Goal: Task Accomplishment & Management: Manage account settings

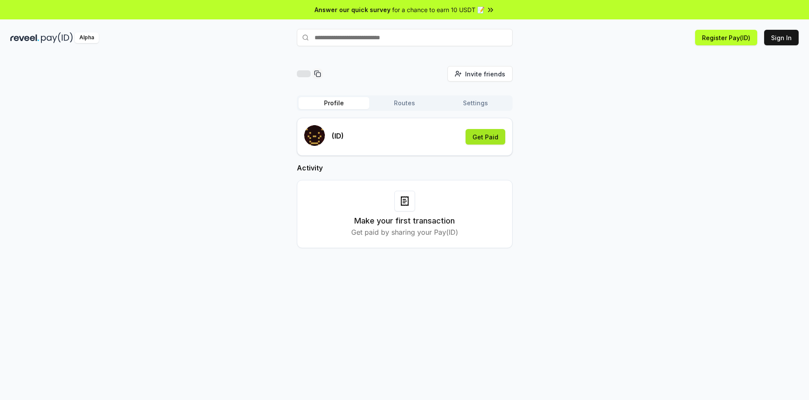
click at [494, 137] on button "Get Paid" at bounding box center [485, 137] width 40 height 16
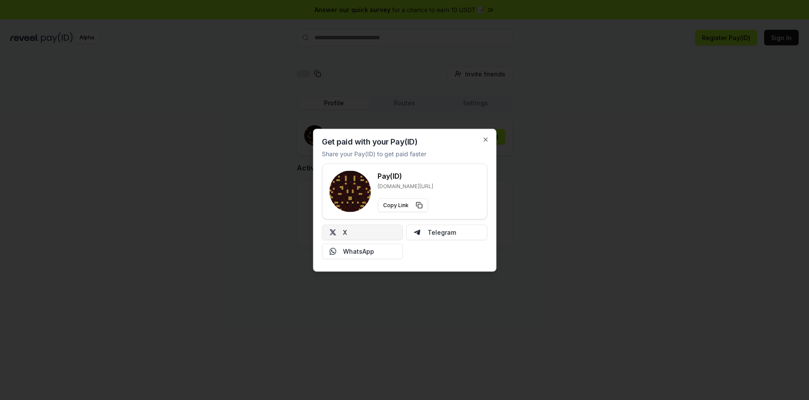
click at [361, 234] on button "X" at bounding box center [362, 232] width 81 height 16
click at [216, 217] on div at bounding box center [404, 200] width 809 height 400
